Goal: Task Accomplishment & Management: Manage account settings

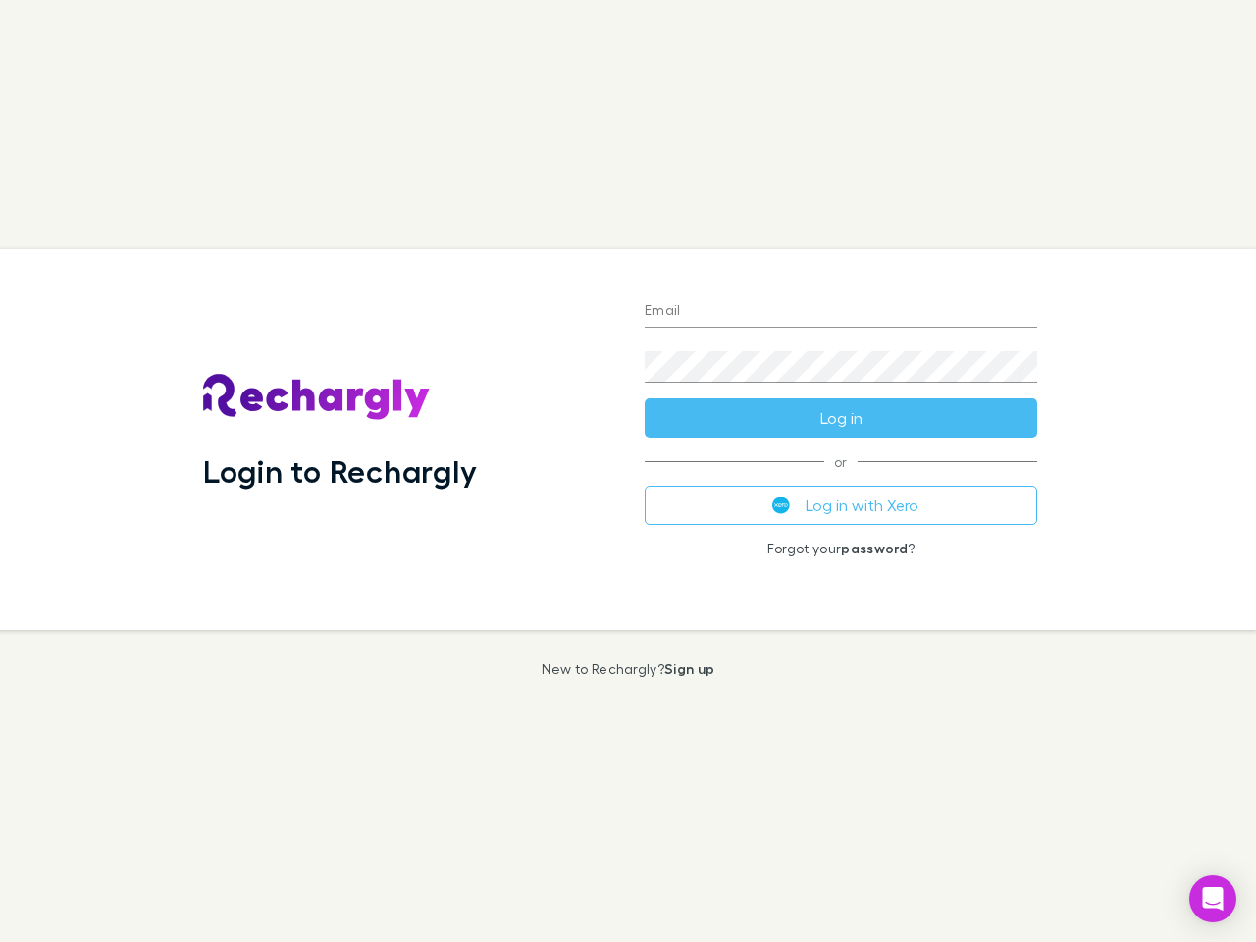
click at [628, 471] on div "Login to Rechargly" at bounding box center [407, 439] width 441 height 381
click at [841, 312] on input "Email" at bounding box center [840, 311] width 392 height 31
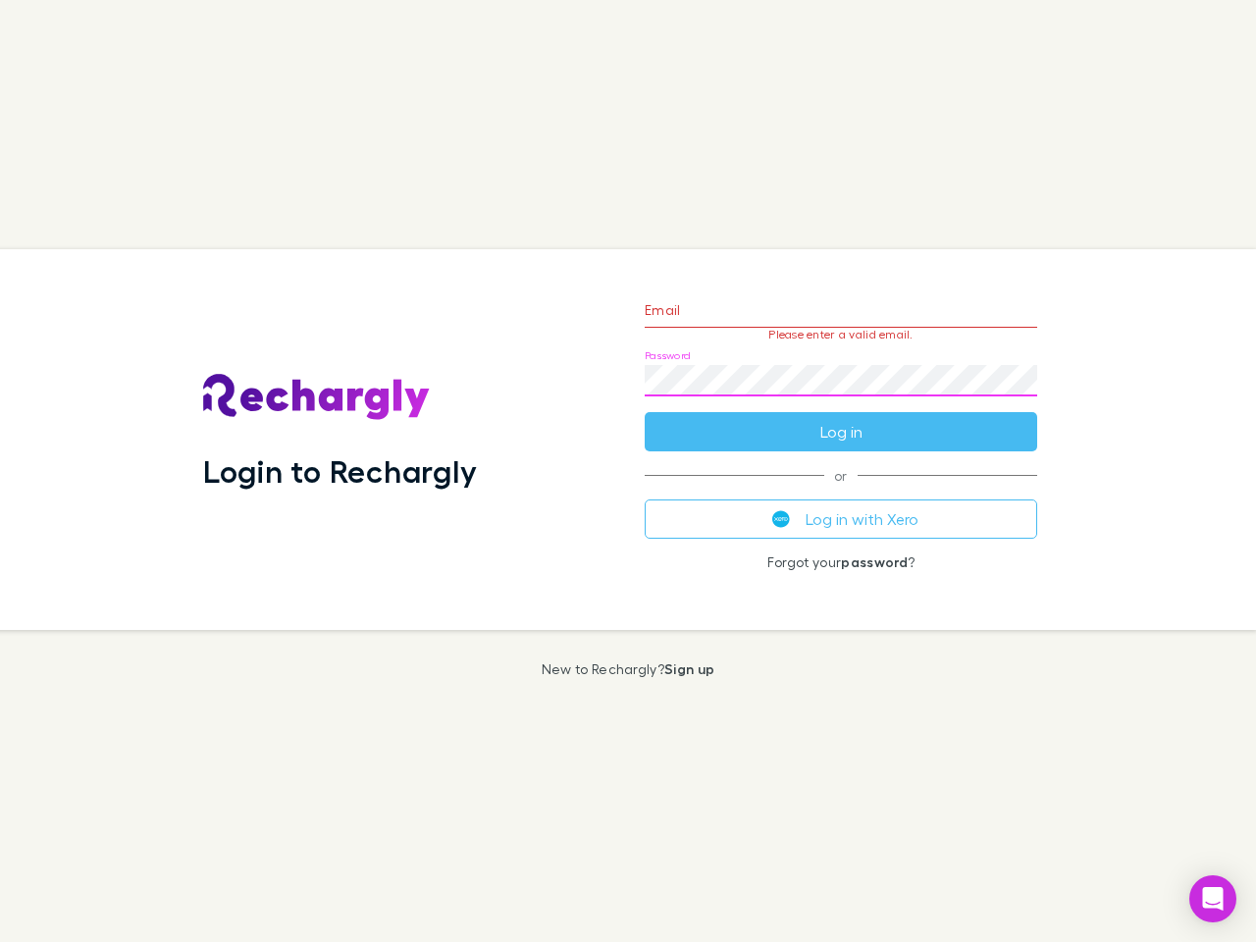
click at [841, 418] on form "Email Please enter a valid email. Password Log in" at bounding box center [840, 366] width 392 height 171
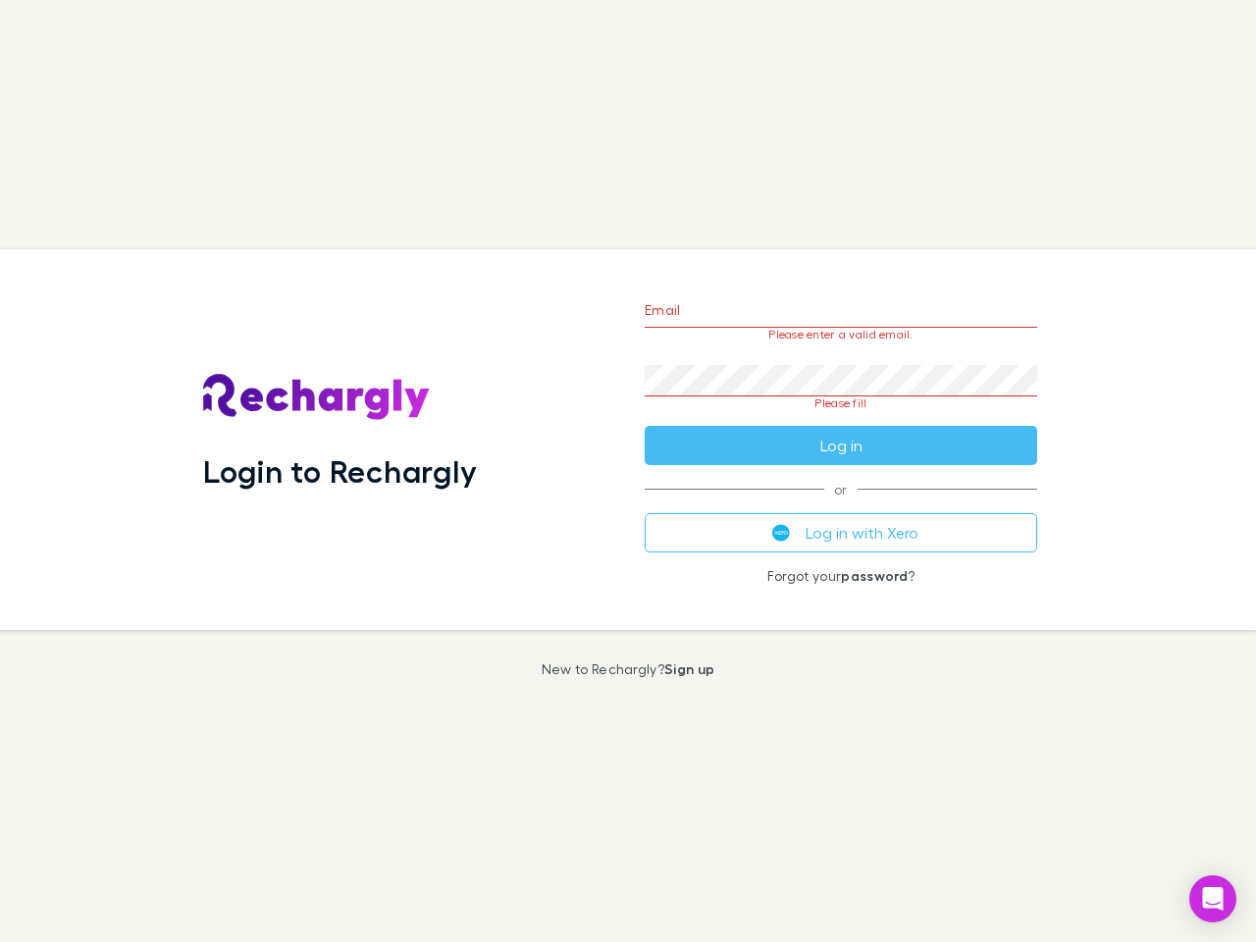
click at [841, 505] on div "Email Please enter a valid email. Password Please fill Log in or Log in with Xe…" at bounding box center [841, 439] width 424 height 381
click at [1212, 898] on icon "Open Intercom Messenger" at bounding box center [1213, 899] width 21 height 24
